Goal: Task Accomplishment & Management: Complete application form

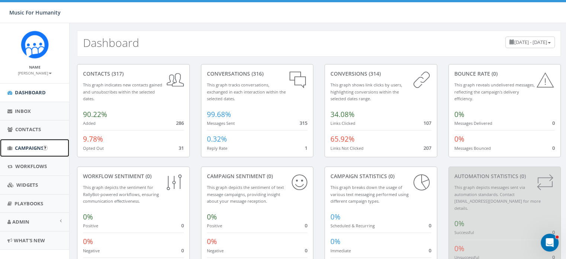
click at [29, 148] on span "Campaigns" at bounding box center [29, 147] width 29 height 7
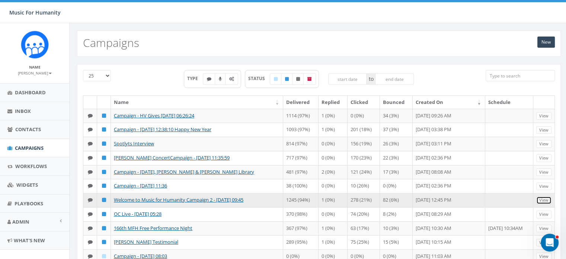
click at [547, 204] on link "View" at bounding box center [543, 200] width 15 height 8
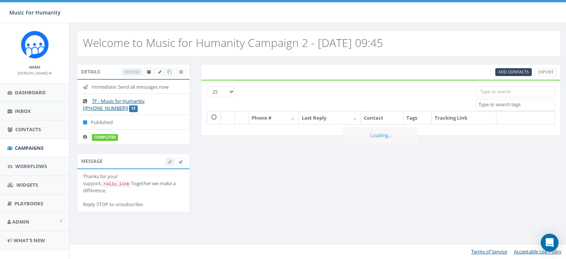
select select
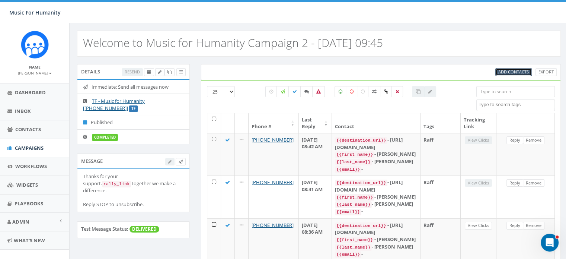
click at [514, 73] on span "Add Contacts" at bounding box center [513, 72] width 31 height 6
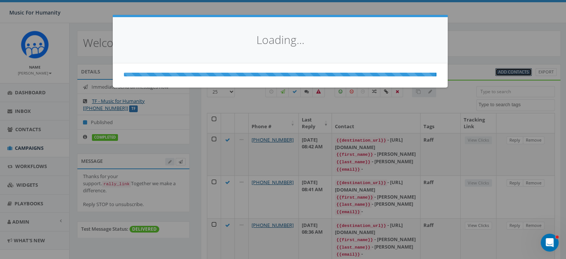
select select
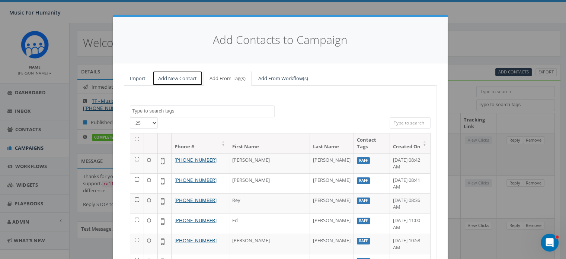
click at [175, 76] on link "Add New Contact" at bounding box center [177, 78] width 51 height 15
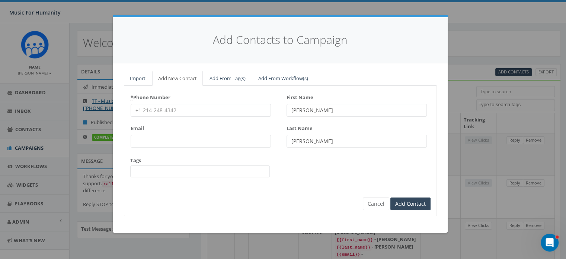
click at [155, 108] on input "* Phone Number" at bounding box center [201, 110] width 140 height 13
type input "8457458952"
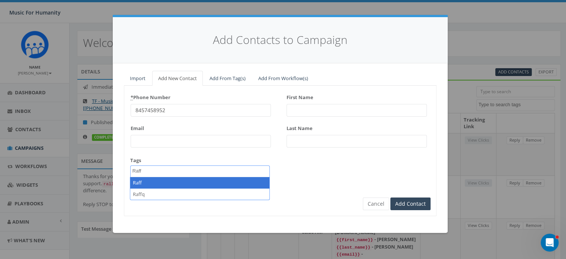
type textarea "Raff"
select select "Raff"
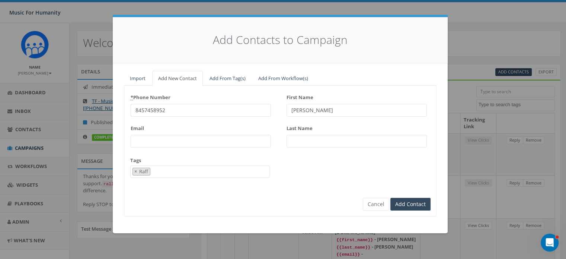
type input "Charlie"
type input "Cody"
click at [390, 198] on input "Add Contact" at bounding box center [410, 204] width 40 height 13
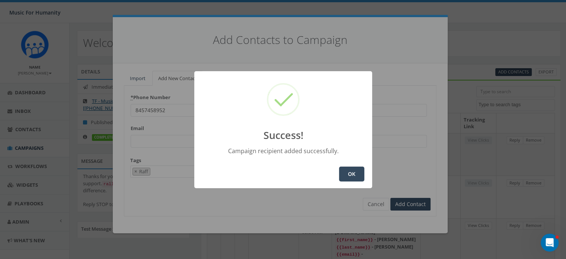
click at [347, 175] on button "OK" at bounding box center [351, 173] width 25 height 15
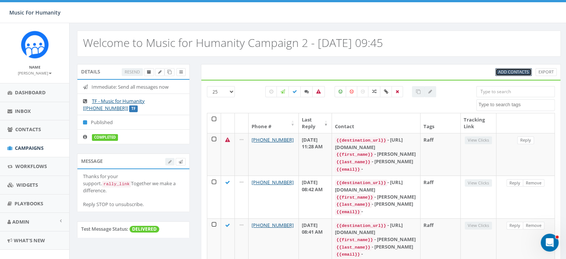
click at [510, 70] on span "Add Contacts" at bounding box center [513, 72] width 31 height 6
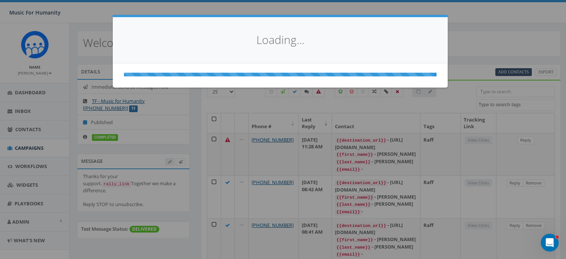
select select
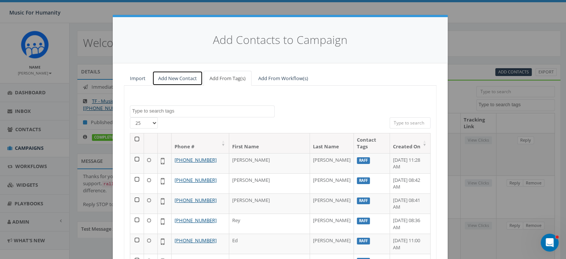
click at [171, 77] on link "Add New Contact" at bounding box center [177, 78] width 51 height 15
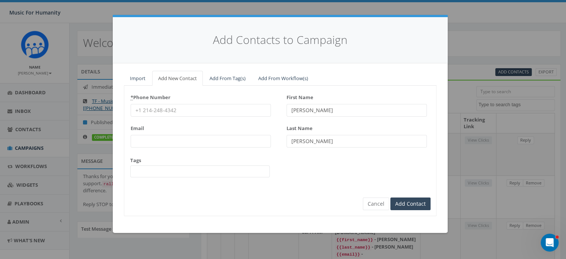
click at [144, 109] on input "* Phone Number" at bounding box center [201, 110] width 140 height 13
type input "8457458452"
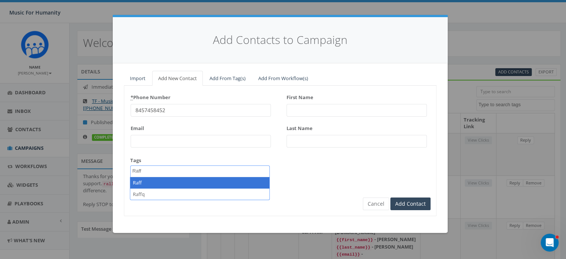
type textarea "Raff"
select select "Raff"
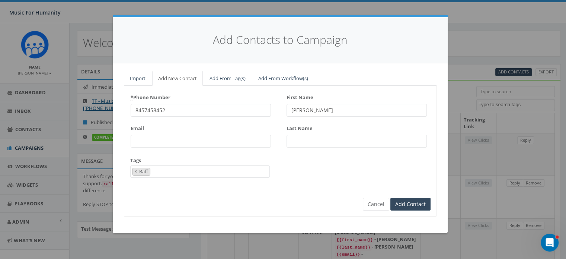
type input "Charlie"
type input "Cody"
click at [390, 198] on input "Add Contact" at bounding box center [410, 204] width 40 height 13
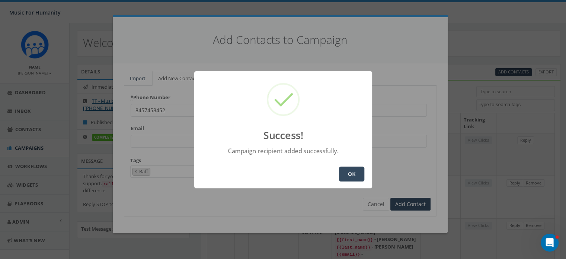
click at [347, 170] on button "OK" at bounding box center [351, 173] width 25 height 15
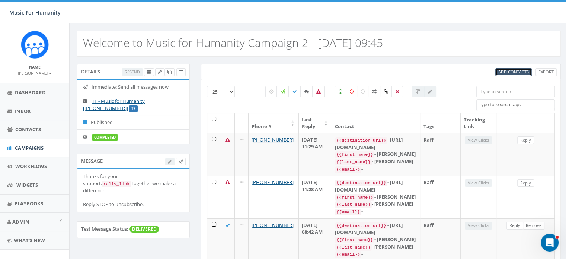
click at [507, 70] on span "Add Contacts" at bounding box center [513, 72] width 31 height 6
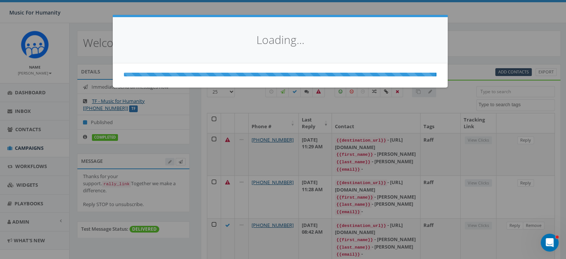
select select
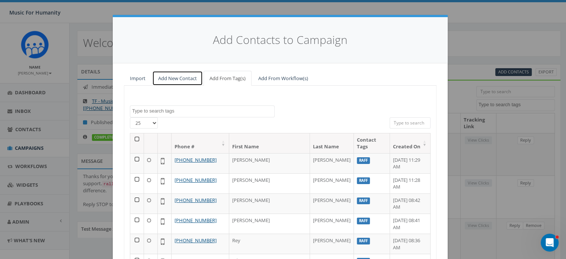
click at [168, 77] on link "Add New Contact" at bounding box center [177, 78] width 51 height 15
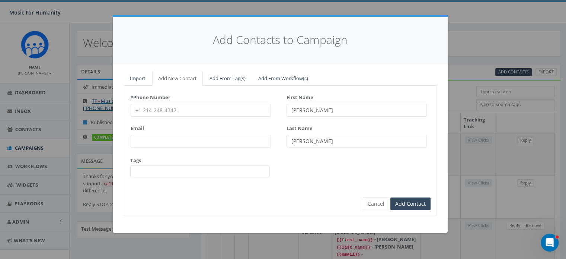
click at [166, 112] on input "* Phone Number" at bounding box center [201, 110] width 140 height 13
type input "8456796910"
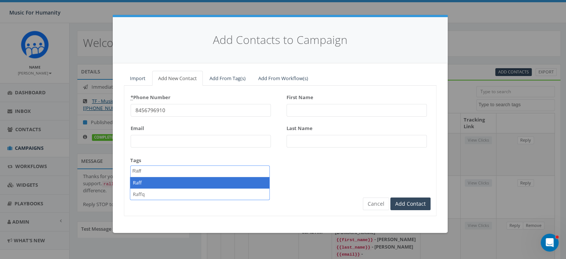
type textarea "Raff"
select select "Raff"
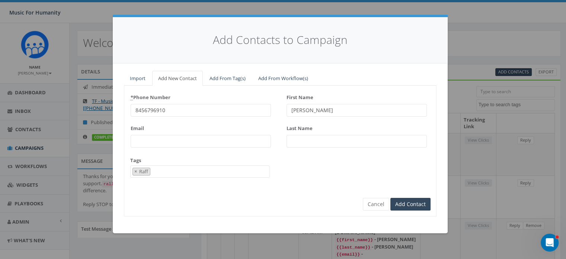
type input "Richard"
type input "Husted"
click at [390, 198] on input "Add Contact" at bounding box center [410, 204] width 40 height 13
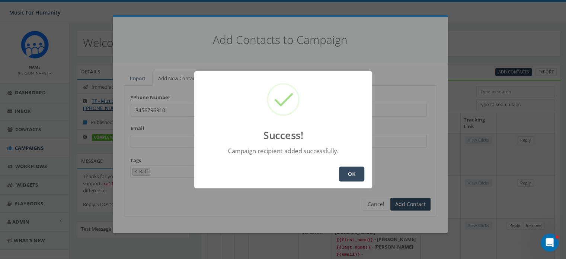
click at [345, 174] on button "OK" at bounding box center [351, 173] width 25 height 15
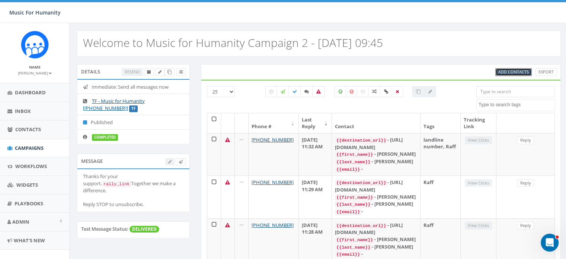
click at [512, 70] on span "Add Contacts" at bounding box center [513, 72] width 31 height 6
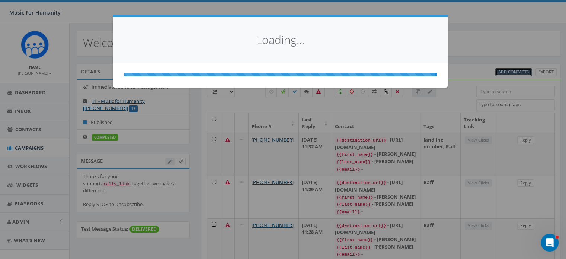
select select
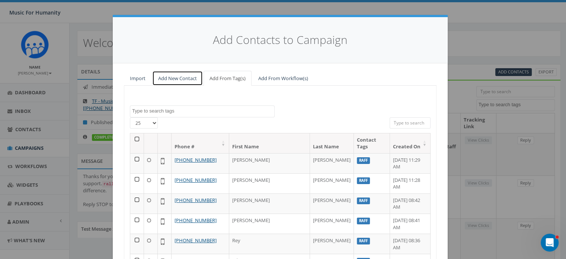
click at [173, 79] on link "Add New Contact" at bounding box center [177, 78] width 51 height 15
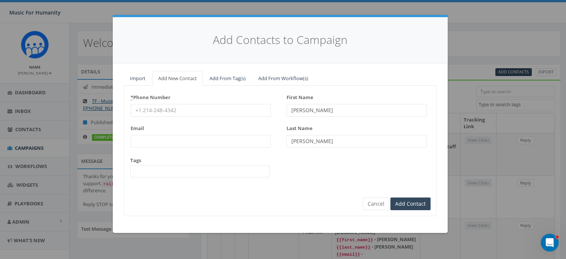
click at [152, 112] on input "* Phone Number" at bounding box center [201, 110] width 140 height 13
type input "3109268102"
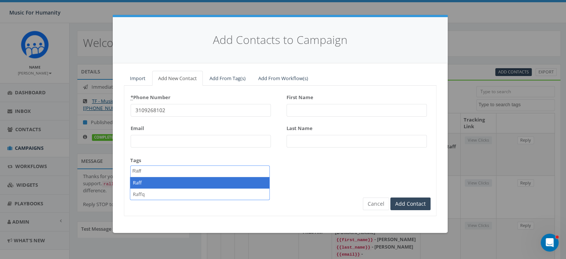
type textarea "Raff"
select select "Raff"
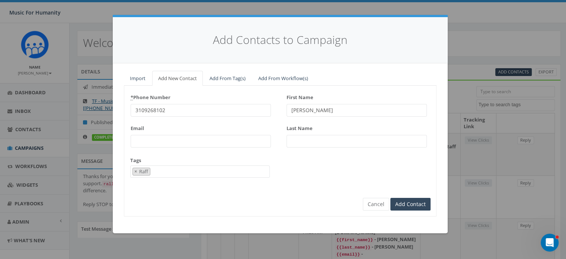
type input "Andrew"
type input "Bromwell"
click at [390, 198] on input "Add Contact" at bounding box center [410, 204] width 40 height 13
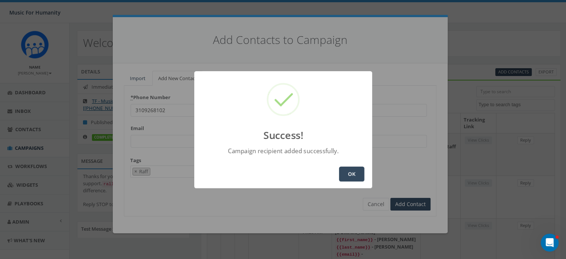
click at [347, 171] on button "OK" at bounding box center [351, 173] width 25 height 15
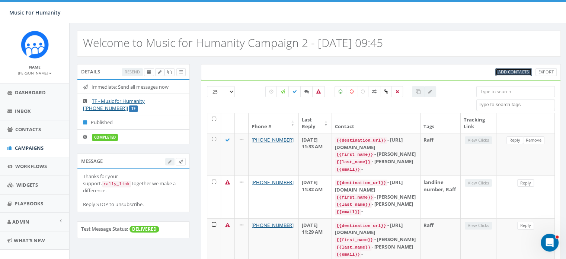
click at [507, 72] on span "Add Contacts" at bounding box center [513, 72] width 31 height 6
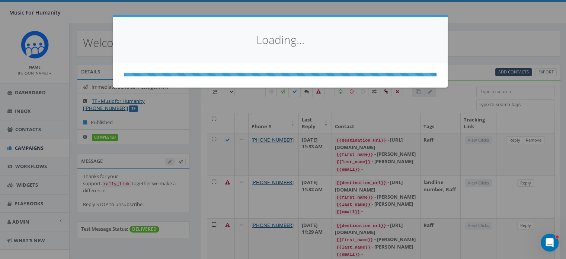
select select
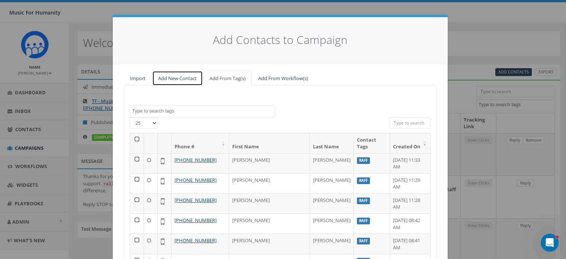
click at [179, 77] on link "Add New Contact" at bounding box center [177, 78] width 51 height 15
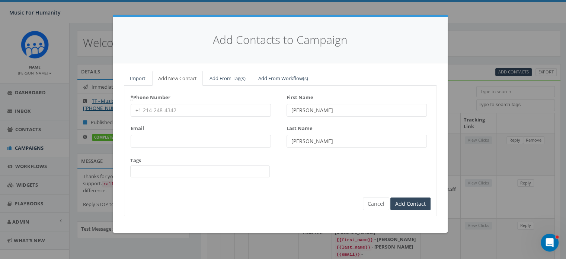
click at [154, 115] on input "* Phone Number" at bounding box center [201, 110] width 140 height 13
type input "7168638243"
type input "Colleen"
type input "Sheehan"
click at [372, 202] on button "Cancel" at bounding box center [376, 203] width 26 height 13
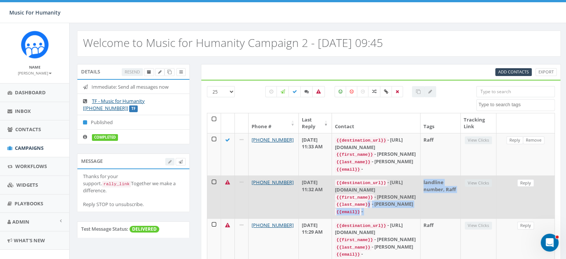
drag, startPoint x: 372, startPoint y: 202, endPoint x: 478, endPoint y: 197, distance: 106.2
click at [478, 197] on tr "+1 845-679-6910 September 09, 2025 11:32 AM {{destination_url}} - https://rally…" at bounding box center [381, 196] width 348 height 42
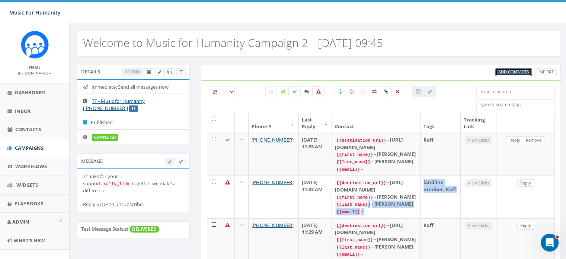
click at [517, 70] on span "Add Contacts" at bounding box center [513, 72] width 31 height 6
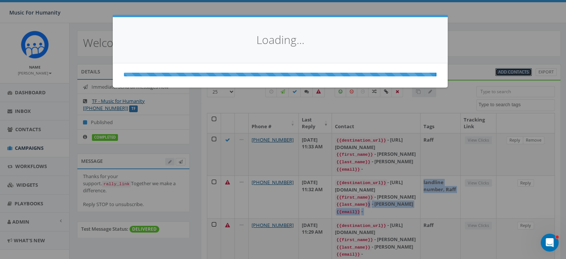
select select
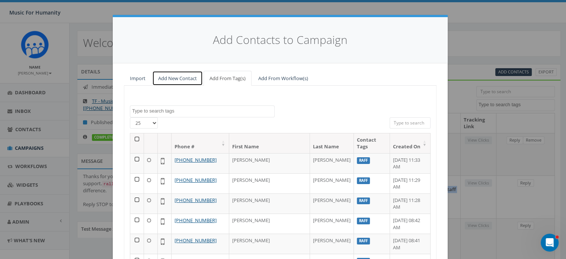
click at [177, 78] on link "Add New Contact" at bounding box center [177, 78] width 51 height 15
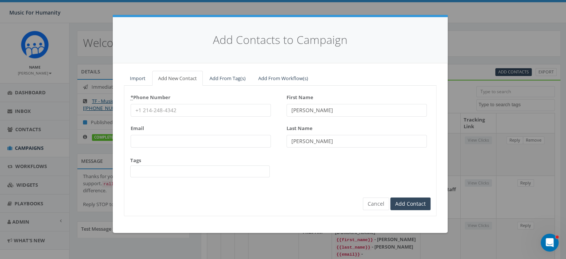
click at [157, 109] on input "* Phone Number" at bounding box center [201, 110] width 140 height 13
type input "8457972767"
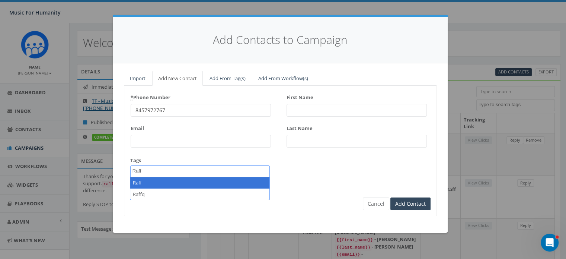
type textarea "Raff"
select select "Raff"
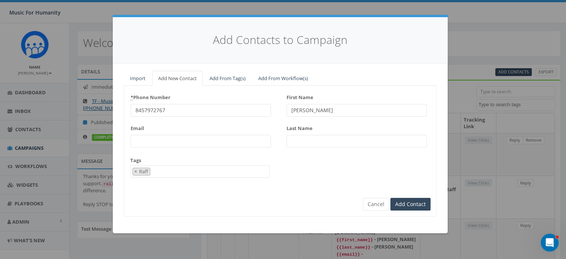
type input "Henry"
type input "Ferland"
click at [390, 198] on input "Add Contact" at bounding box center [410, 204] width 40 height 13
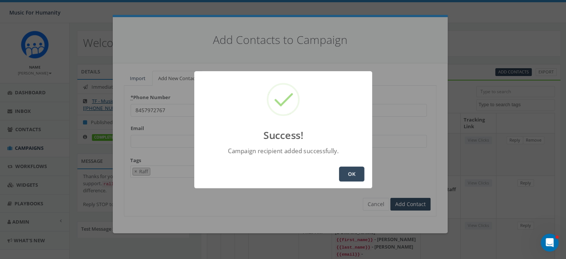
click at [349, 173] on button "OK" at bounding box center [351, 173] width 25 height 15
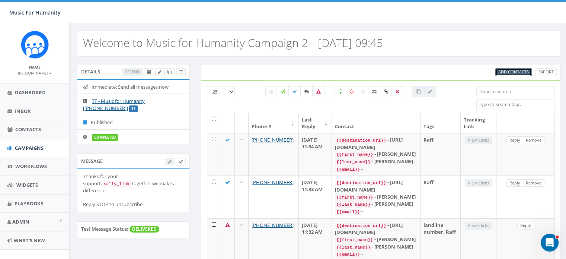
click at [515, 71] on span "Add Contacts" at bounding box center [513, 72] width 31 height 6
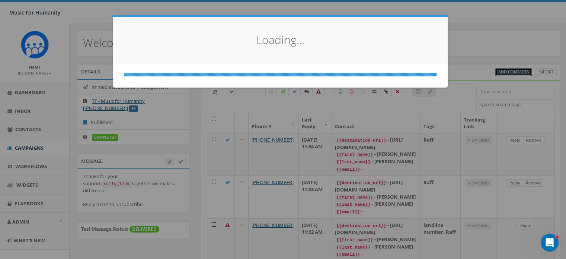
select select
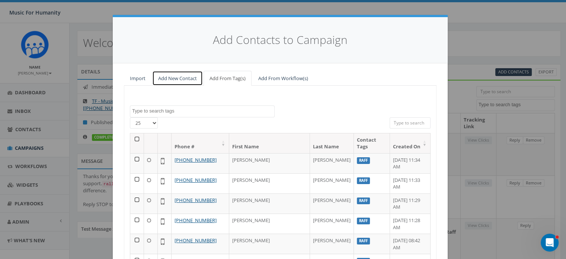
click at [172, 77] on link "Add New Contact" at bounding box center [177, 78] width 51 height 15
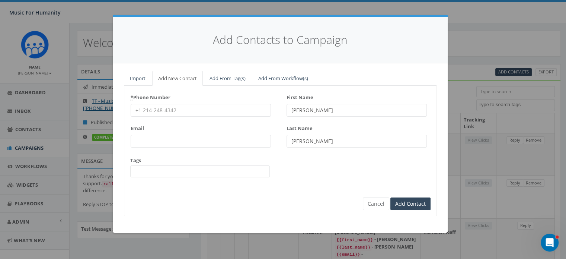
click at [147, 107] on input "* Phone Number" at bounding box center [201, 110] width 140 height 13
type input "00447785240176"
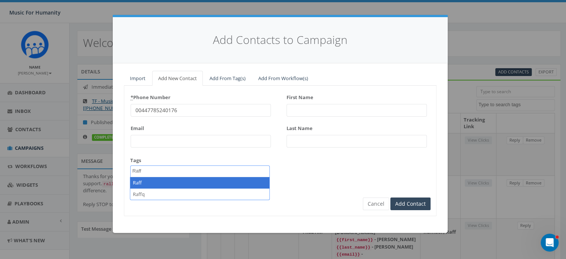
type textarea "Raff"
select select "Raff"
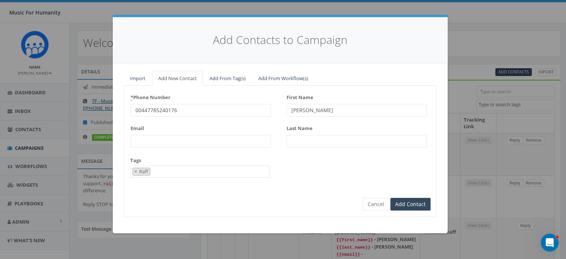
type input "Paul"
type input "Houlding"
click at [390, 198] on input "Add Contact" at bounding box center [410, 204] width 40 height 13
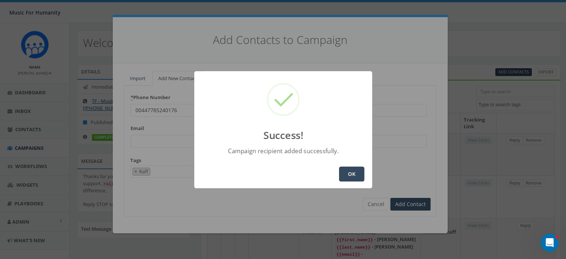
click at [348, 176] on button "OK" at bounding box center [351, 173] width 25 height 15
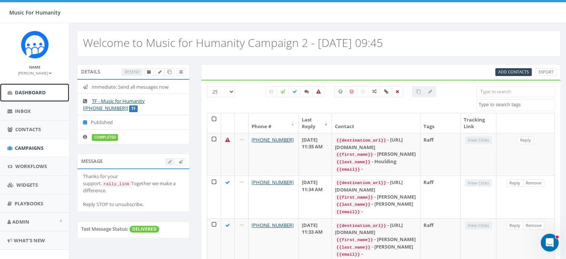
click at [34, 93] on span "Dashboard" at bounding box center [30, 92] width 31 height 7
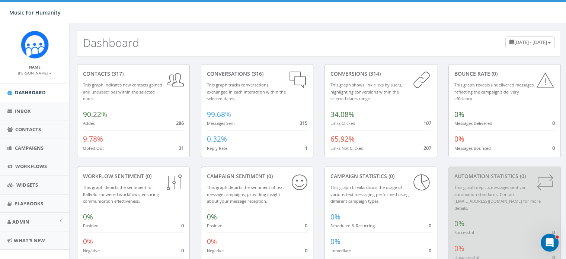
scroll to position [42, 0]
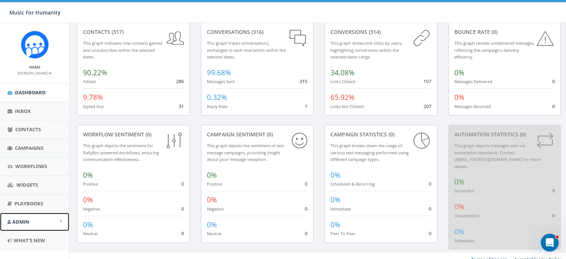
click at [24, 218] on span "Admin" at bounding box center [20, 221] width 17 height 7
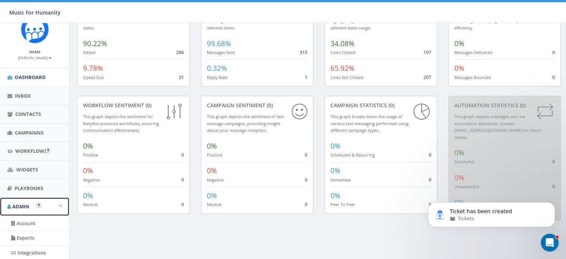
scroll to position [15, 0]
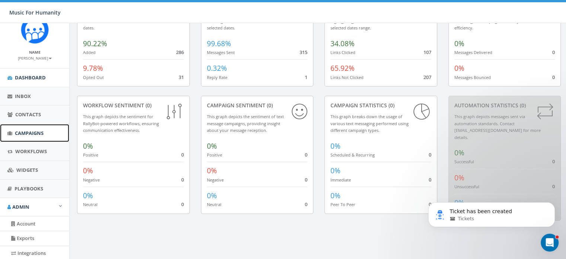
click at [34, 132] on span "Campaigns" at bounding box center [29, 132] width 29 height 7
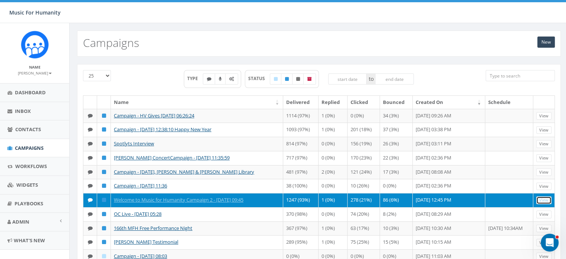
click at [542, 204] on link "View" at bounding box center [543, 200] width 15 height 8
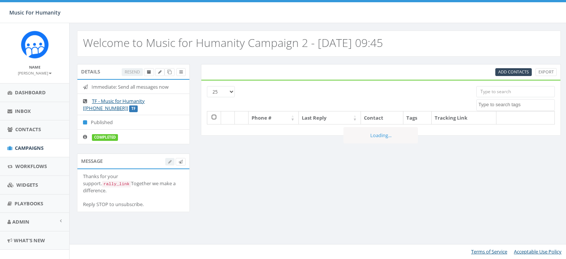
select select
